Goal: Task Accomplishment & Management: Manage account settings

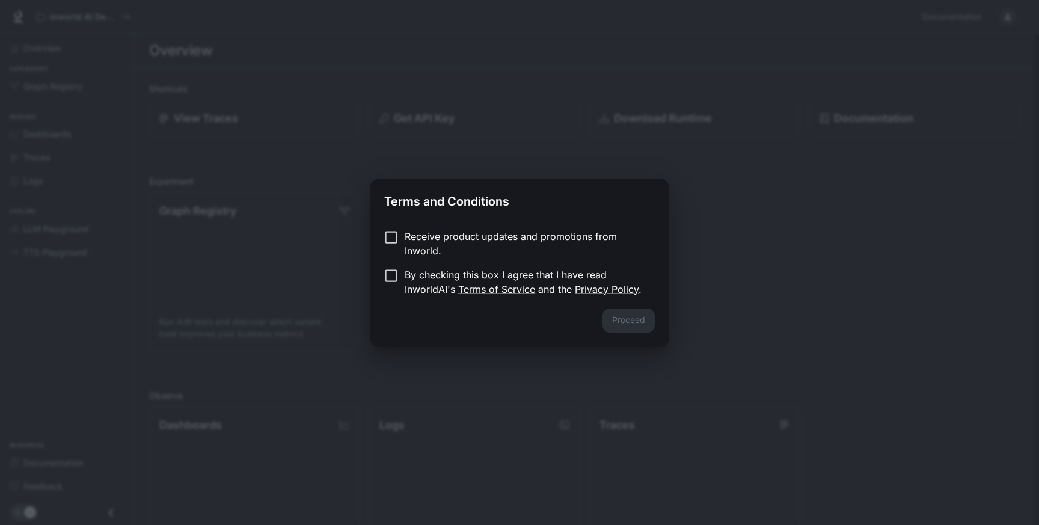
click at [424, 246] on p "Receive product updates and promotions from Inworld." at bounding box center [525, 243] width 240 height 29
click at [408, 275] on p "By checking this box I agree that I have read InworldAI's Terms of Service and …" at bounding box center [525, 281] width 240 height 29
click at [634, 326] on button "Proceed" at bounding box center [628, 320] width 52 height 24
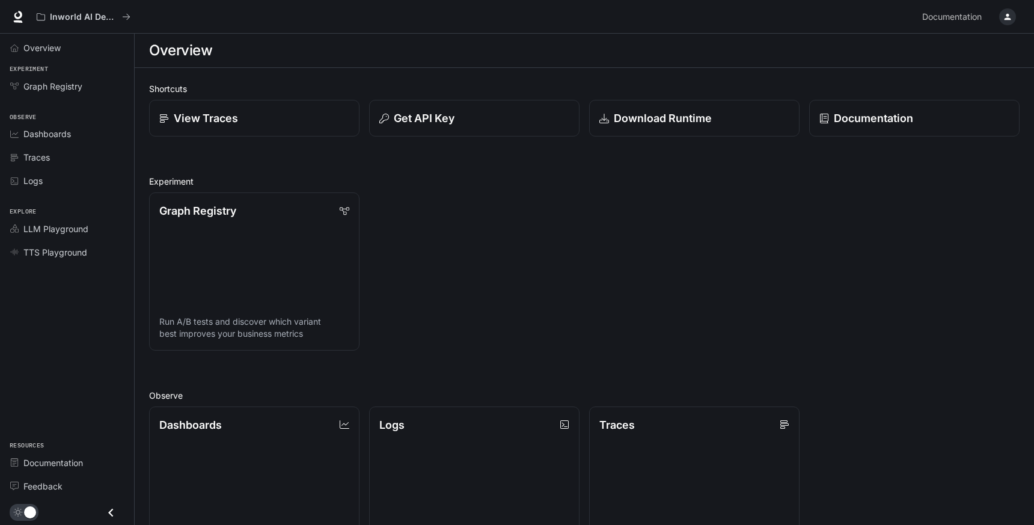
click at [1004, 18] on icon "button" at bounding box center [1008, 17] width 10 height 10
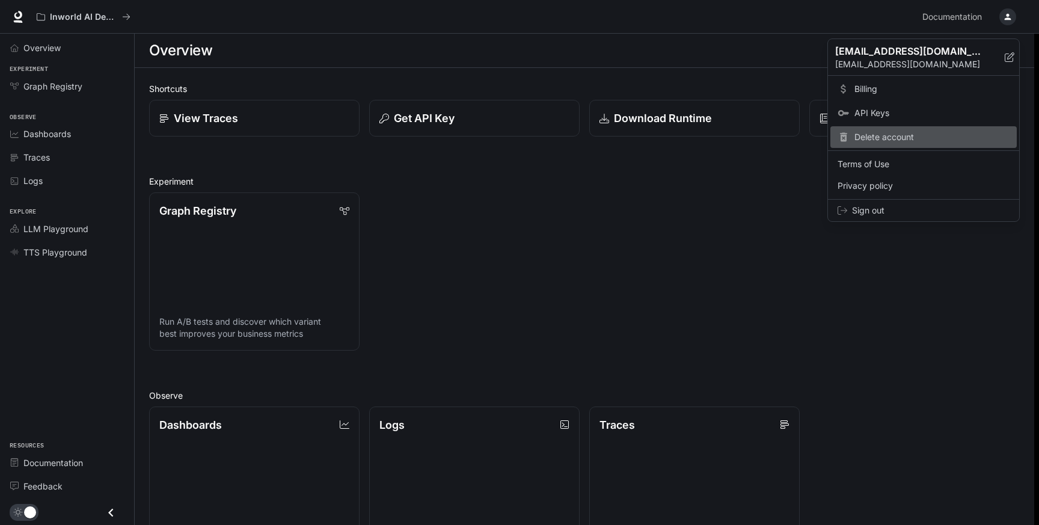
click at [887, 135] on span "Delete account" at bounding box center [931, 137] width 155 height 12
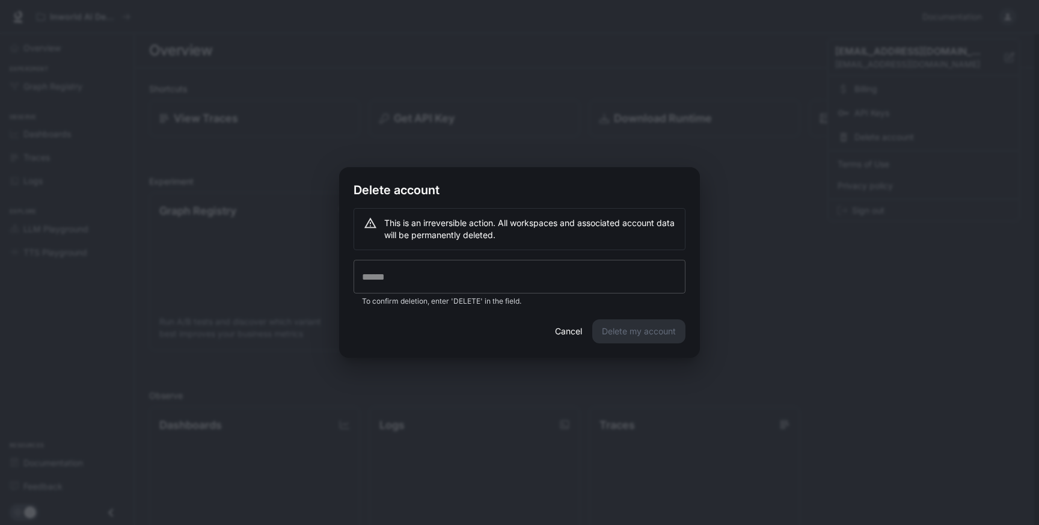
click at [379, 277] on input "text" at bounding box center [519, 277] width 332 height 34
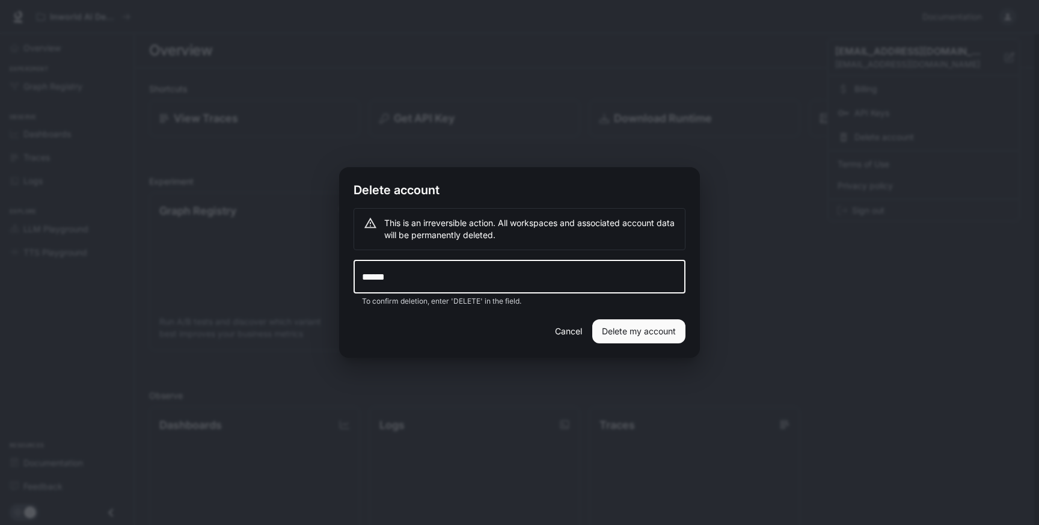
type input "******"
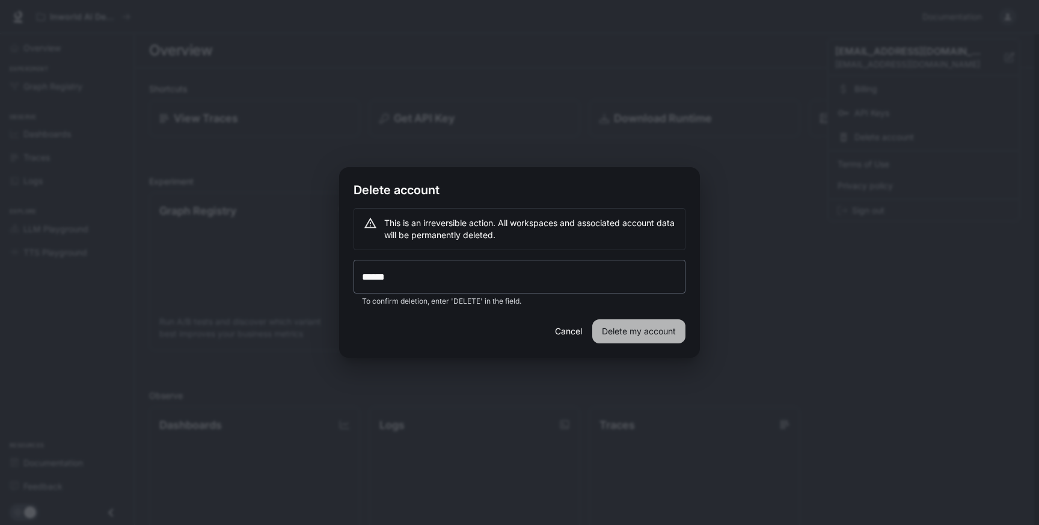
click at [650, 341] on button "Delete my account" at bounding box center [638, 331] width 93 height 24
